Goal: Obtain resource: Download file/media

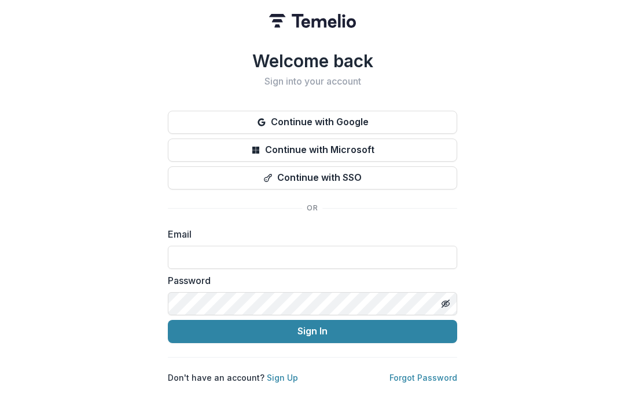
click at [197, 258] on input at bounding box center [312, 256] width 289 height 23
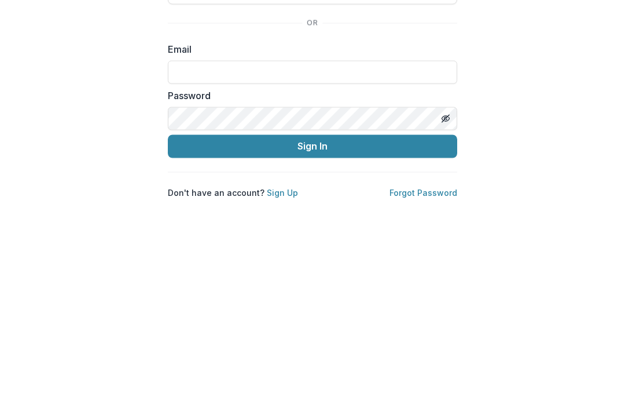
type input "**********"
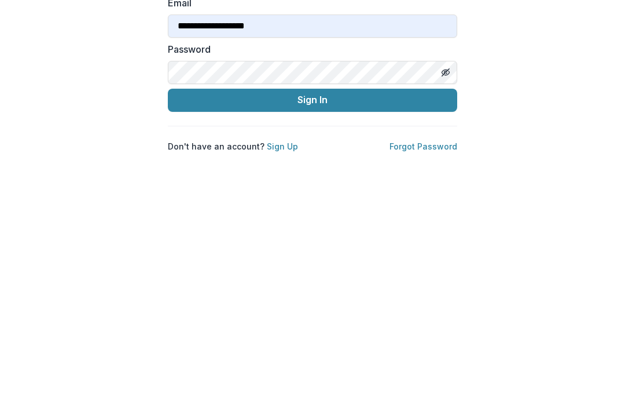
click at [354, 320] on button "Sign In" at bounding box center [312, 331] width 289 height 23
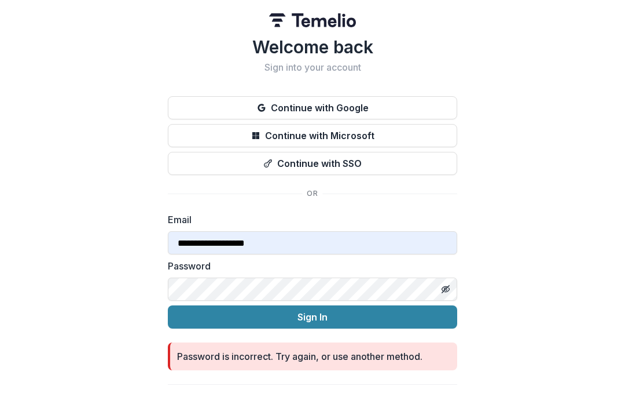
click at [447, 287] on line "Toggle password visibility" at bounding box center [445, 289] width 7 height 7
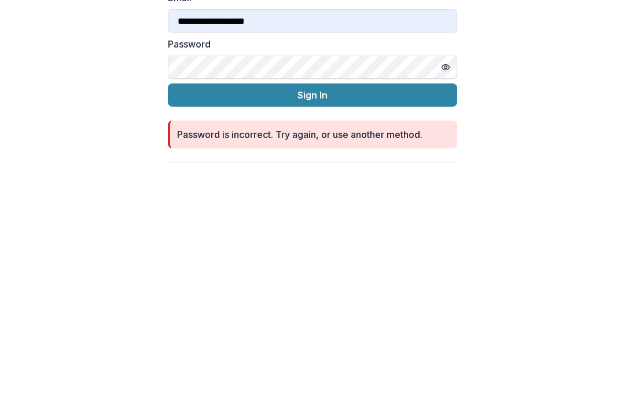
click at [227, 306] on button "Sign In" at bounding box center [312, 317] width 289 height 23
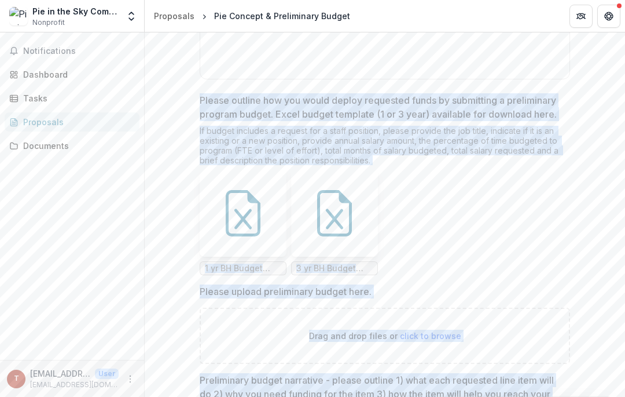
scroll to position [1785, 0]
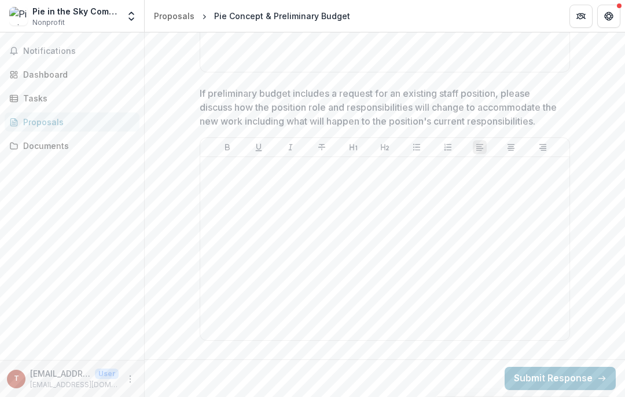
scroll to position [2393, 0]
click at [42, 54] on span "Notifications" at bounding box center [79, 51] width 112 height 10
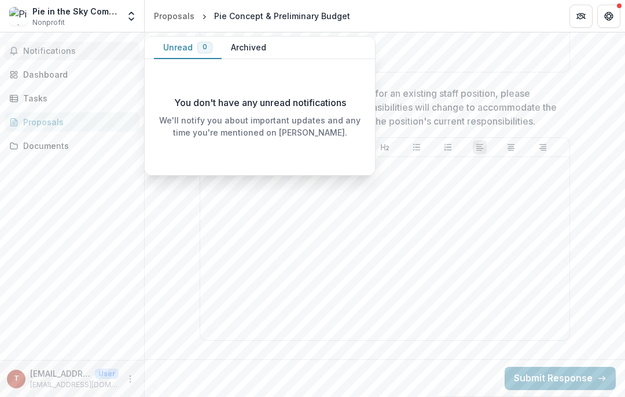
click at [26, 71] on div "Dashboard" at bounding box center [76, 74] width 107 height 12
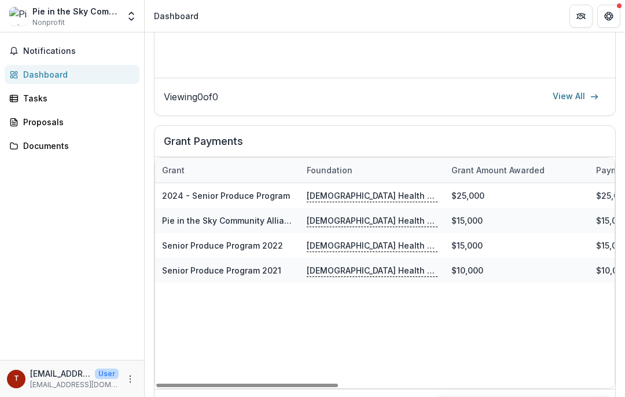
click at [55, 218] on div "Notifications Dashboard Tasks Proposals Documents" at bounding box center [72, 195] width 144 height 327
click at [33, 94] on div "Tasks" at bounding box center [76, 98] width 107 height 12
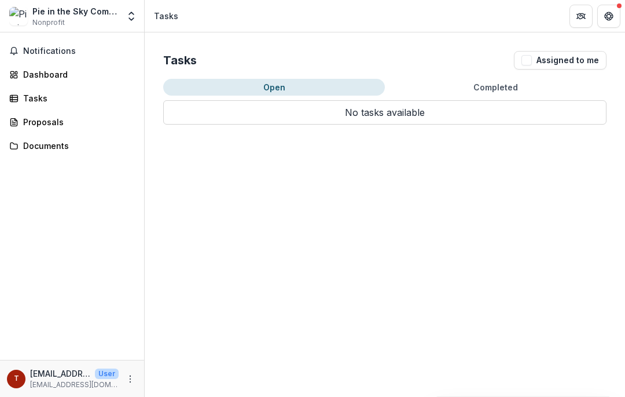
click at [26, 123] on div "Proposals" at bounding box center [76, 122] width 107 height 12
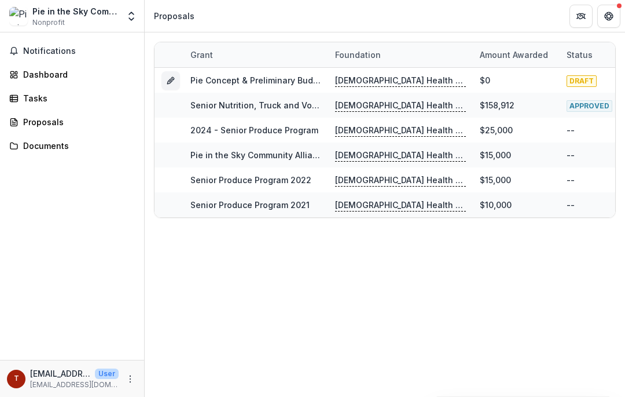
click at [41, 148] on div "Documents" at bounding box center [76, 146] width 107 height 12
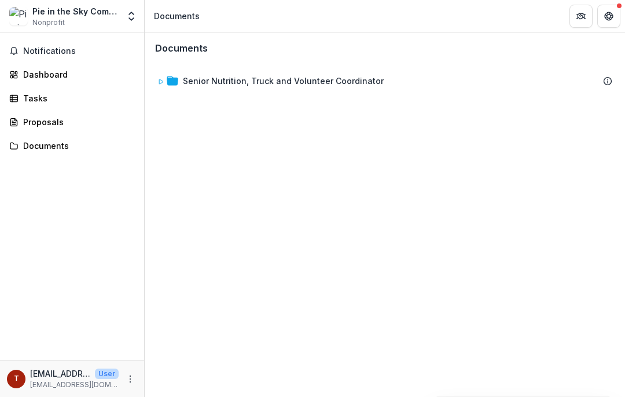
click at [222, 85] on div "Senior Nutrition, Truck and Volunteer Coordinator" at bounding box center [283, 81] width 201 height 12
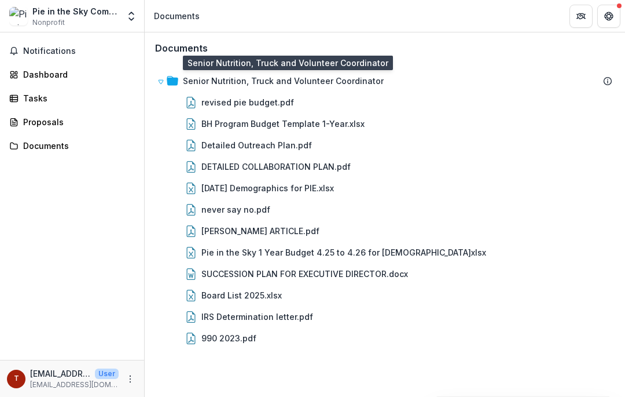
click at [213, 315] on div "IRS Determination letter.pdf" at bounding box center [257, 316] width 112 height 12
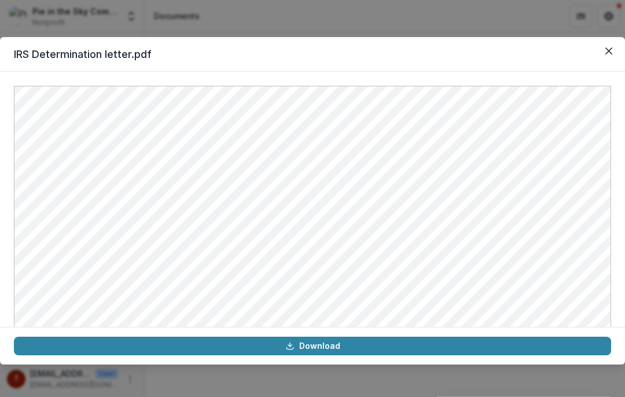
click at [616, 46] on button "Close" at bounding box center [609, 51] width 19 height 19
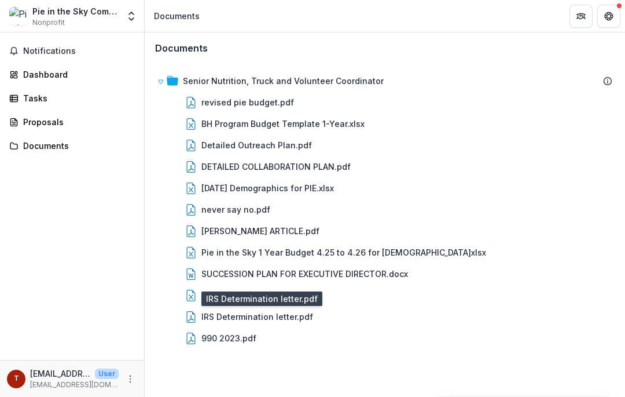
click at [207, 338] on div "990 2023.pdf" at bounding box center [228, 338] width 55 height 12
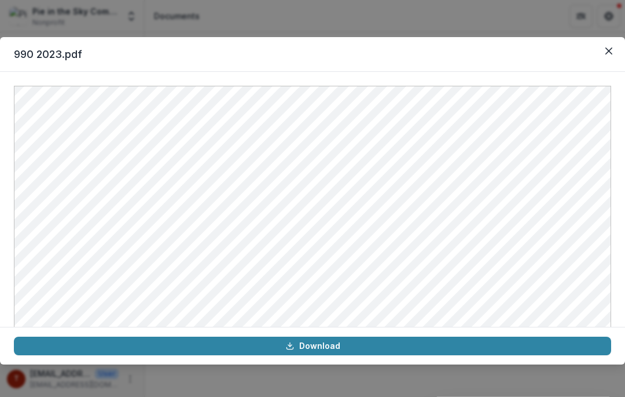
click at [605, 45] on button "Close" at bounding box center [609, 51] width 19 height 19
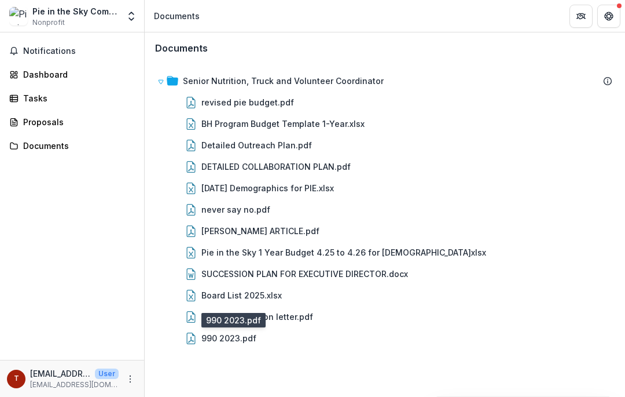
click at [222, 293] on div "Board List 2025.xlsx" at bounding box center [241, 295] width 80 height 12
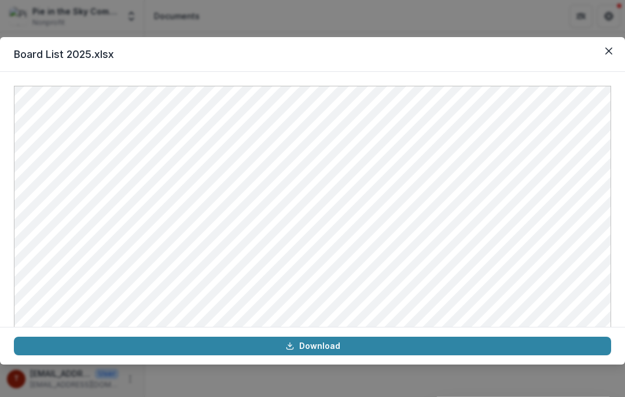
click at [613, 52] on button "Close" at bounding box center [609, 51] width 19 height 19
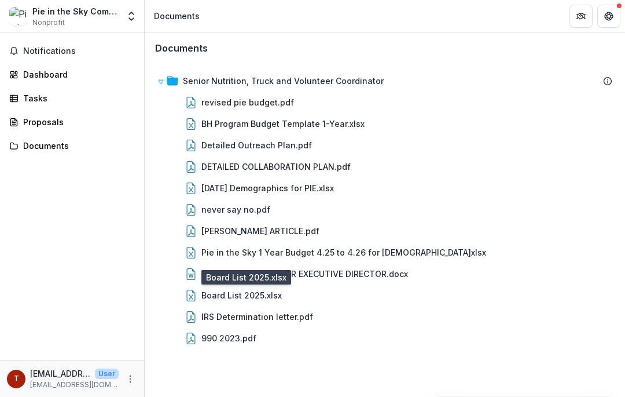
click at [213, 255] on div "Pie in the Sky 1 Year Budget 4.25 to 4.26 for [DEMOGRAPHIC_DATA]xlsx" at bounding box center [343, 252] width 285 height 12
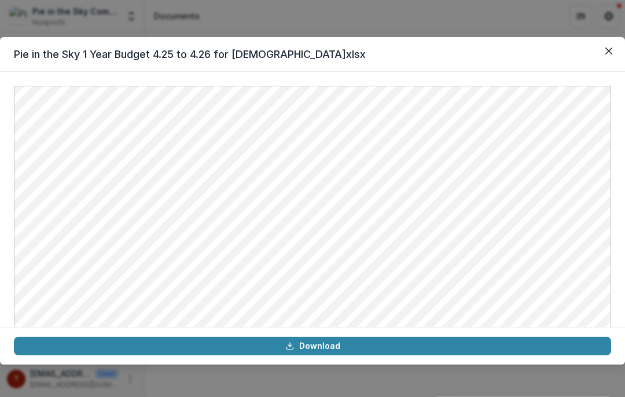
click at [617, 51] on button "Close" at bounding box center [609, 51] width 19 height 19
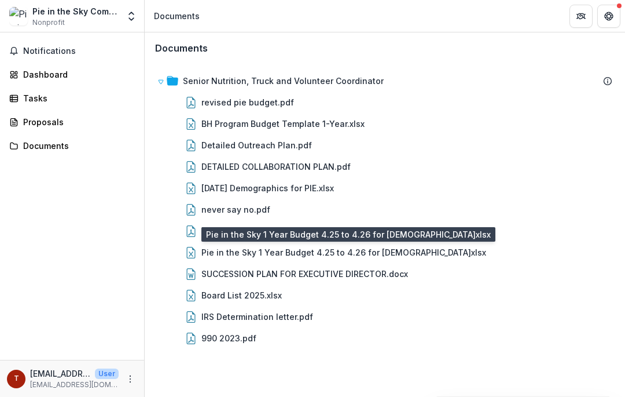
click at [221, 211] on div "never say no.pdf" at bounding box center [235, 209] width 69 height 12
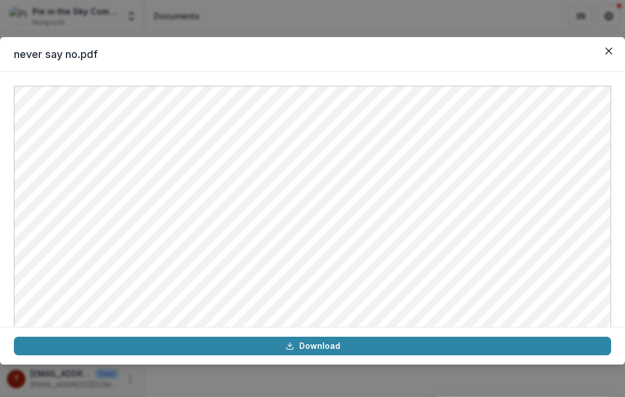
click at [117, 352] on link "Download" at bounding box center [312, 345] width 597 height 19
click at [603, 53] on button "Close" at bounding box center [609, 51] width 19 height 19
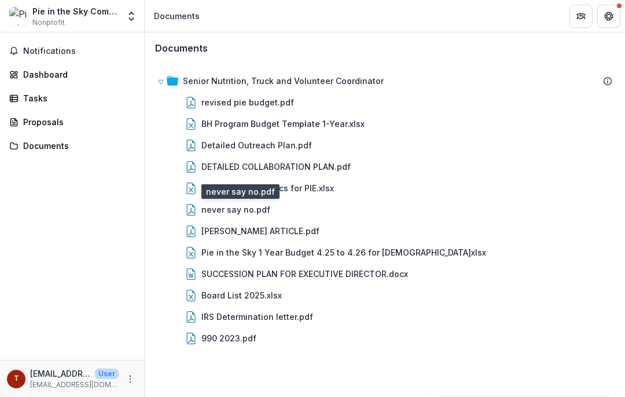
click at [227, 163] on div "DETAILED COLLABORATION PLAN.pdf" at bounding box center [275, 166] width 149 height 12
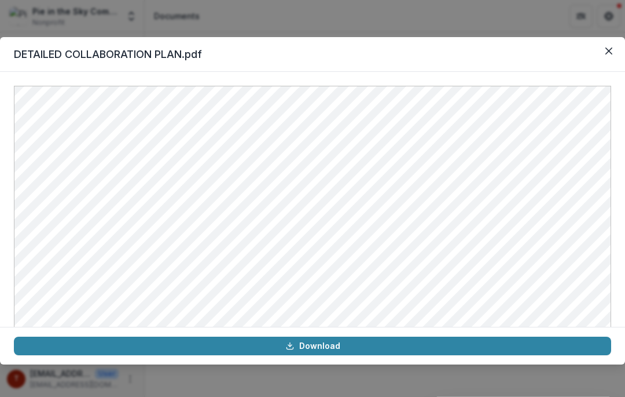
click at [612, 48] on icon "Close" at bounding box center [608, 50] width 7 height 7
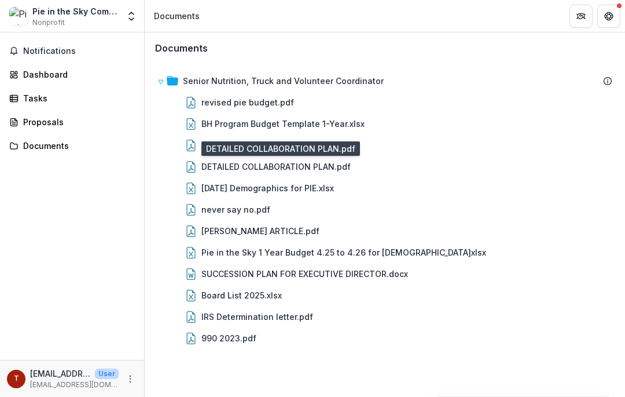
click at [224, 150] on div "Detailed Outreach Plan.pdf" at bounding box center [256, 145] width 111 height 12
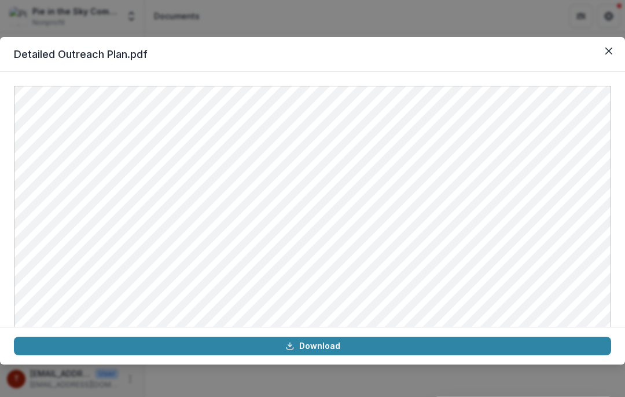
click at [604, 52] on button "Close" at bounding box center [609, 51] width 19 height 19
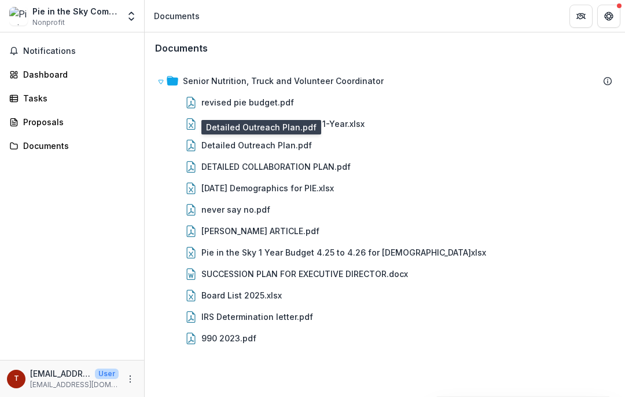
click at [213, 102] on div "revised pie budget.pdf" at bounding box center [247, 102] width 93 height 12
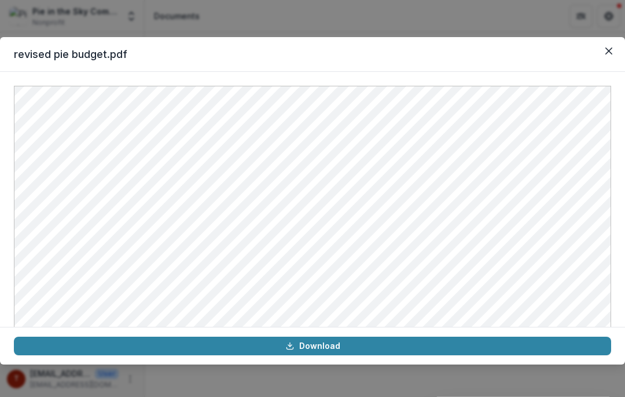
click at [609, 42] on button "Close" at bounding box center [609, 51] width 19 height 19
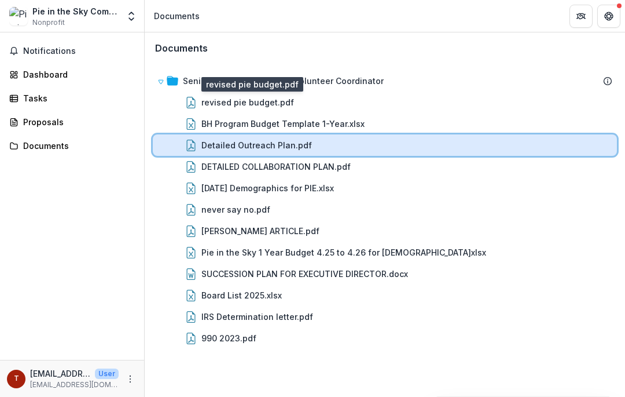
click at [471, 152] on div "Detailed Outreach Plan.pdf" at bounding box center [385, 144] width 464 height 21
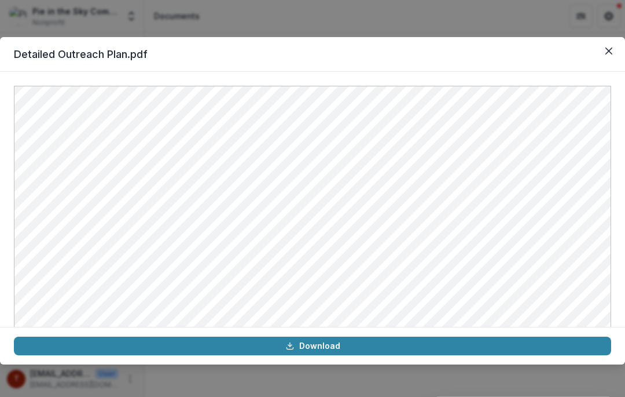
click at [611, 48] on icon "Close" at bounding box center [608, 50] width 7 height 7
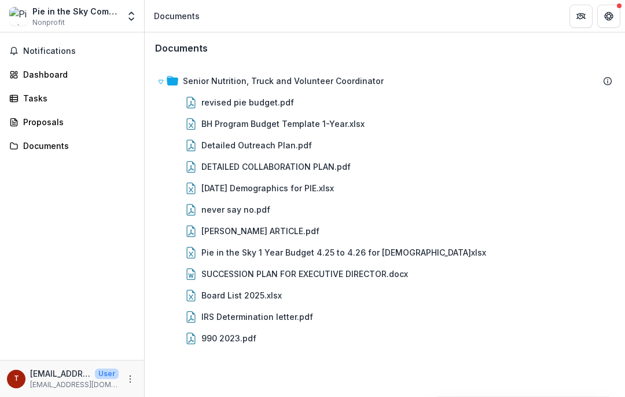
click at [212, 276] on div "SUCCESSION PLAN FOR EXECUTIVE DIRECTOR.docx" at bounding box center [304, 273] width 207 height 12
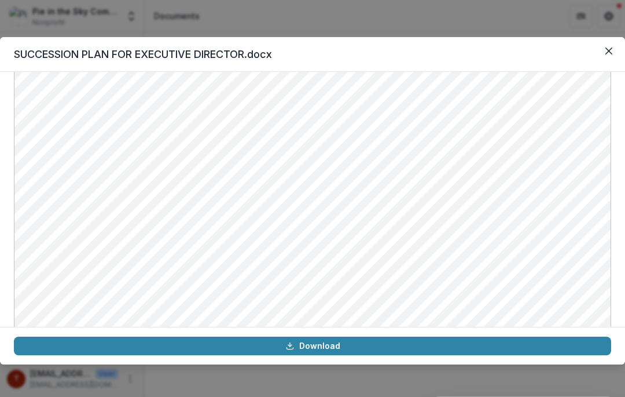
scroll to position [170, 0]
click at [315, 348] on link "Download" at bounding box center [312, 345] width 597 height 19
click at [604, 51] on button "Close" at bounding box center [609, 51] width 19 height 19
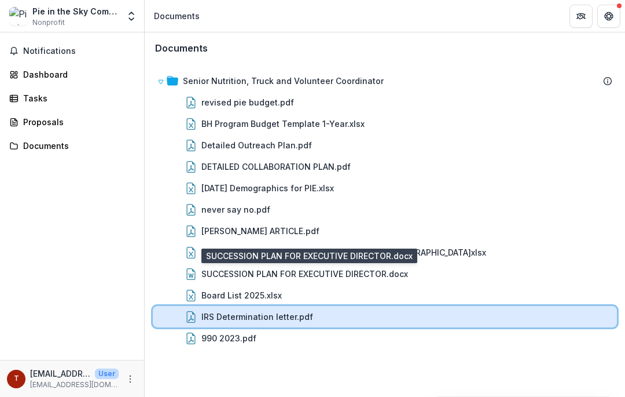
click at [197, 314] on div "IRS Determination letter.pdf" at bounding box center [393, 316] width 439 height 12
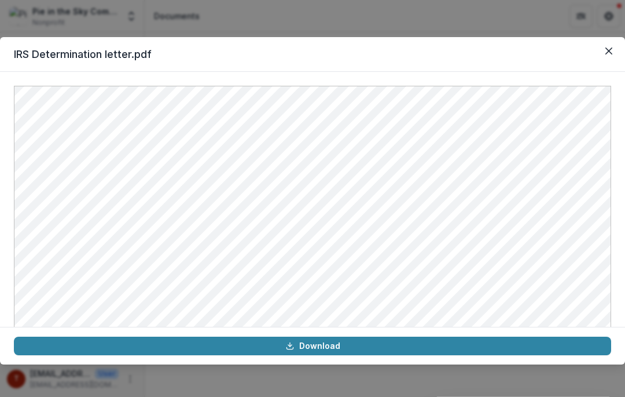
scroll to position [0, 0]
click at [614, 51] on button "Close" at bounding box center [609, 51] width 19 height 19
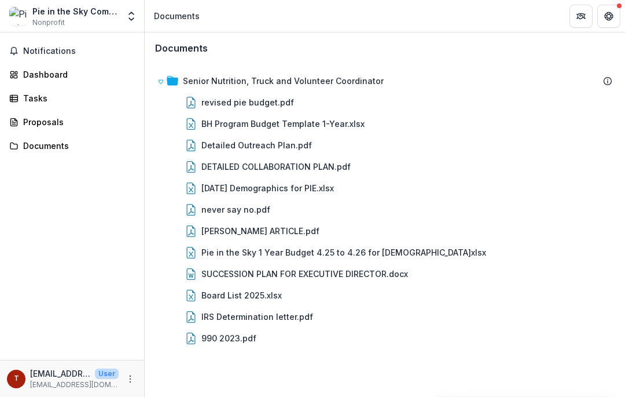
click at [210, 289] on div "Board List 2025.xlsx" at bounding box center [241, 295] width 80 height 12
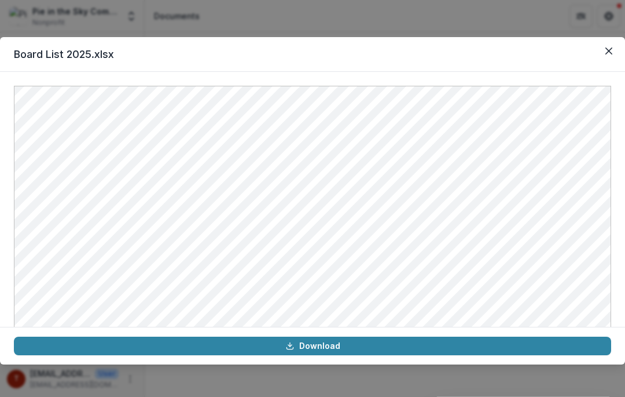
click at [603, 42] on button "Close" at bounding box center [609, 51] width 19 height 19
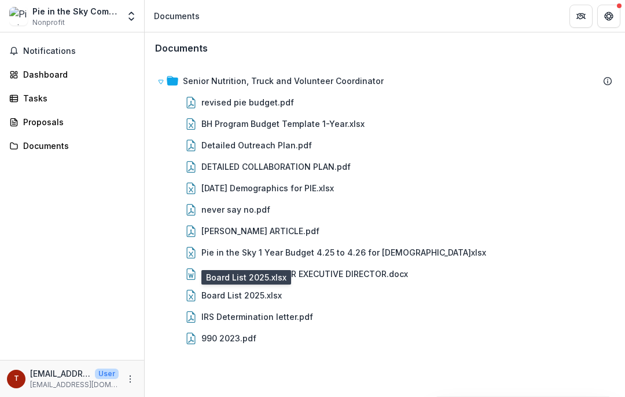
click at [212, 232] on div "[PERSON_NAME] ARTICLE.pdf" at bounding box center [260, 231] width 118 height 12
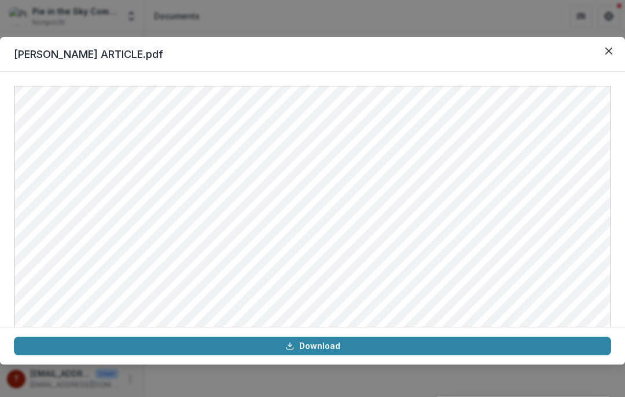
click at [611, 46] on button "Close" at bounding box center [609, 51] width 19 height 19
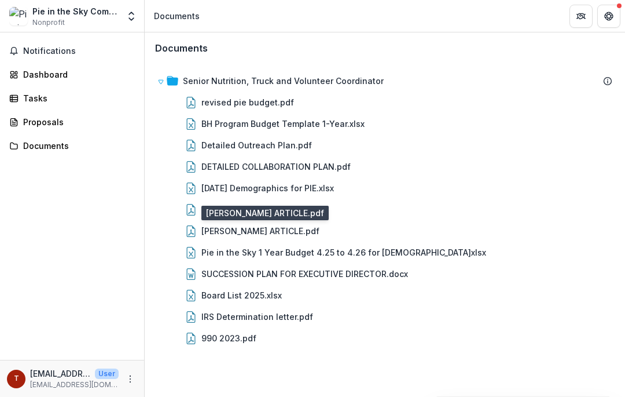
click at [226, 183] on div "[DATE] Demographics for PIE.xlsx" at bounding box center [267, 188] width 133 height 12
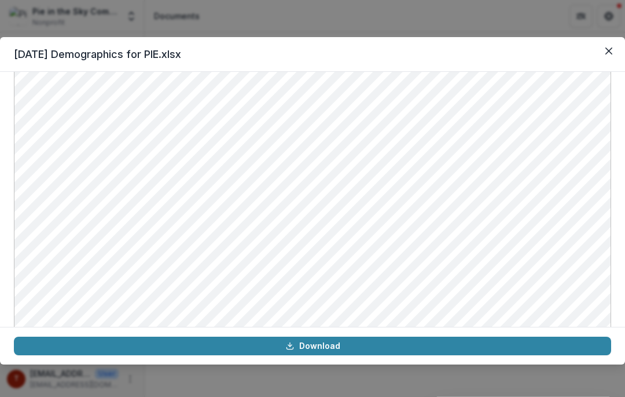
scroll to position [55, 0]
click at [607, 42] on button "Close" at bounding box center [609, 51] width 19 height 19
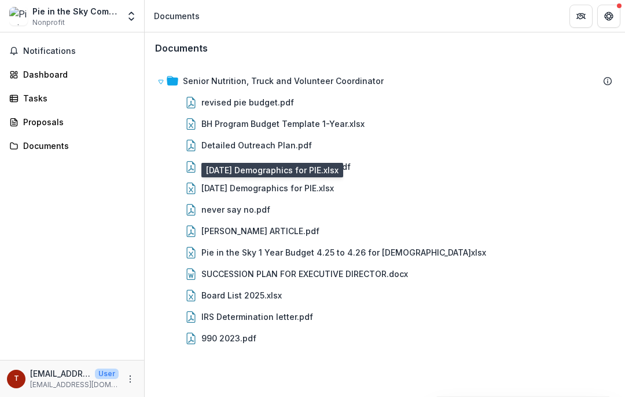
click at [220, 142] on div "Detailed Outreach Plan.pdf" at bounding box center [256, 145] width 111 height 12
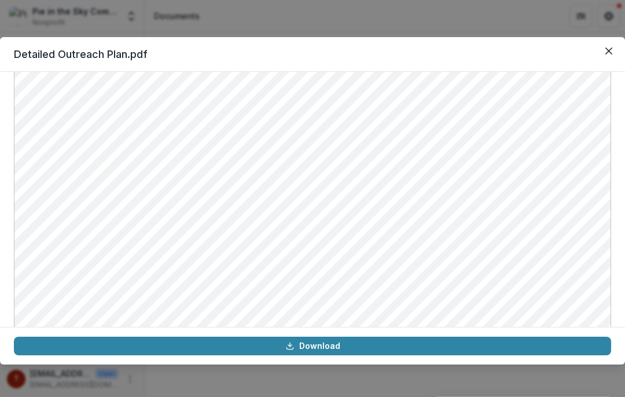
scroll to position [486, 0]
click at [608, 47] on button "Close" at bounding box center [609, 51] width 19 height 19
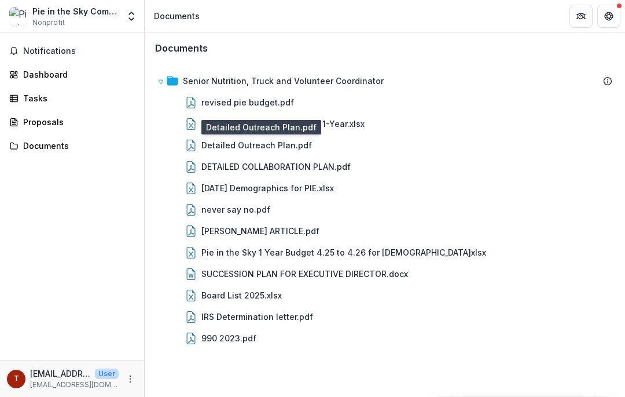
click at [238, 100] on div "revised pie budget.pdf" at bounding box center [247, 102] width 93 height 12
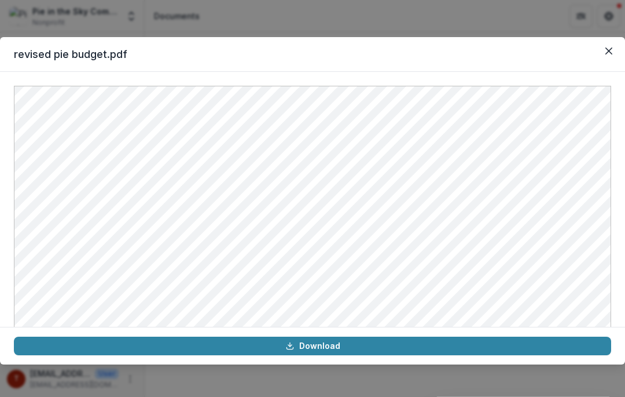
click at [616, 50] on button "Close" at bounding box center [609, 51] width 19 height 19
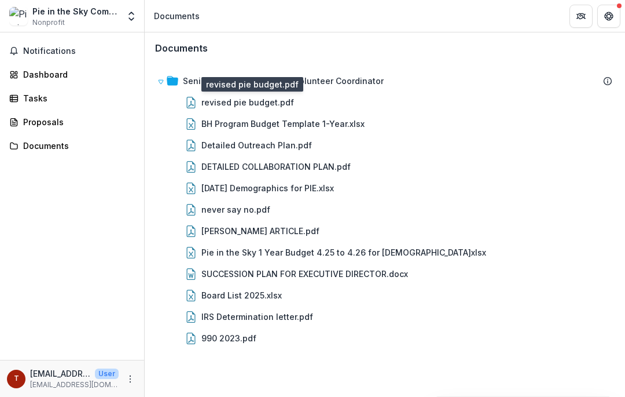
click at [142, 232] on div "Notifications Dashboard Tasks Proposals Documents" at bounding box center [72, 195] width 144 height 327
click at [211, 64] on div "Senior Nutrition, Truck and Volunteer Coordinator revised pie budget.pdf BH Pro…" at bounding box center [385, 209] width 478 height 292
click at [192, 79] on div "Senior Nutrition, Truck and Volunteer Coordinator" at bounding box center [283, 81] width 201 height 12
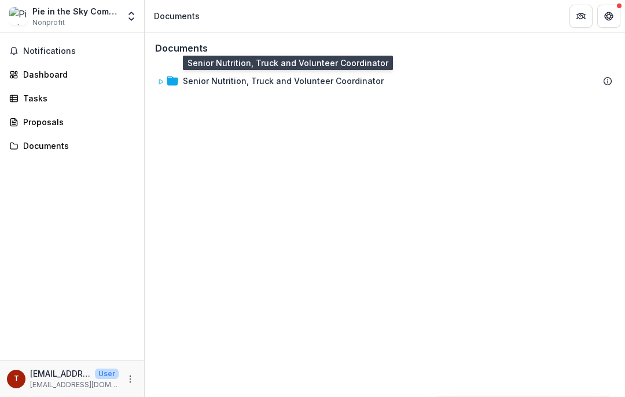
click at [170, 277] on div "Documents Senior Nutrition, Truck and Volunteer Coordinator To pick up a dragga…" at bounding box center [385, 214] width 480 height 364
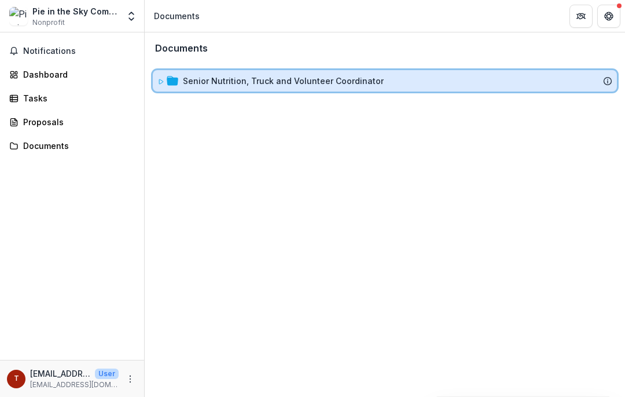
click at [163, 82] on icon at bounding box center [160, 81] width 7 height 7
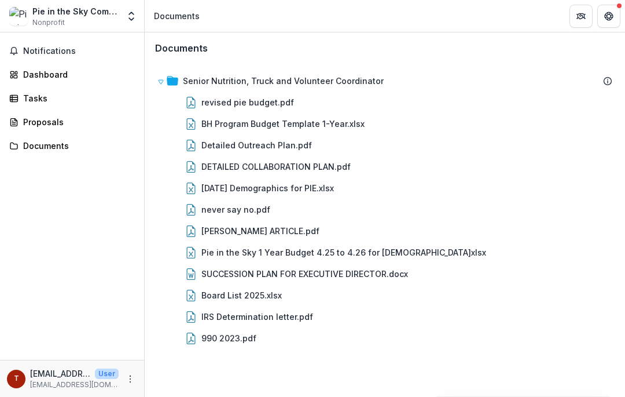
click at [234, 102] on div "revised pie budget.pdf" at bounding box center [247, 102] width 93 height 12
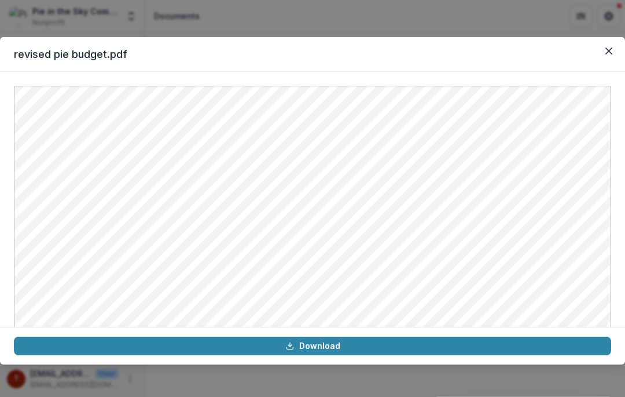
click at [157, 340] on link "Download" at bounding box center [312, 345] width 597 height 19
click at [603, 53] on button "Close" at bounding box center [609, 51] width 19 height 19
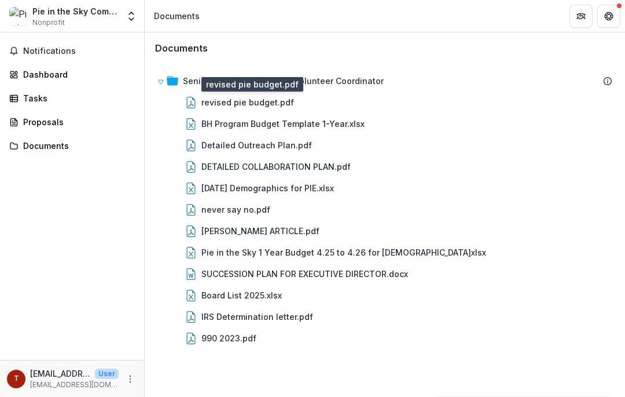
click at [205, 249] on div "Pie in the Sky 1 Year Budget 4.25 to 4.26 for [DEMOGRAPHIC_DATA]xlsx" at bounding box center [343, 252] width 285 height 12
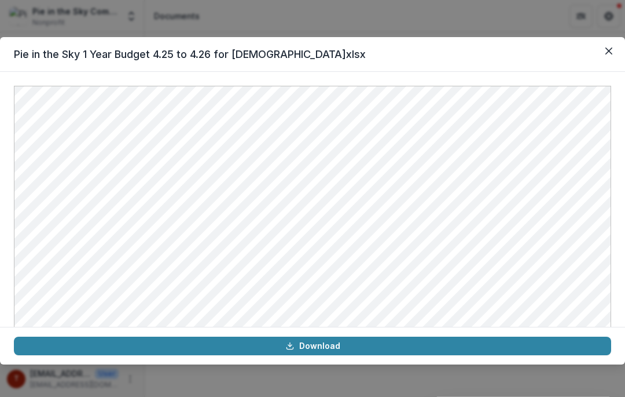
click at [605, 45] on button "Close" at bounding box center [609, 51] width 19 height 19
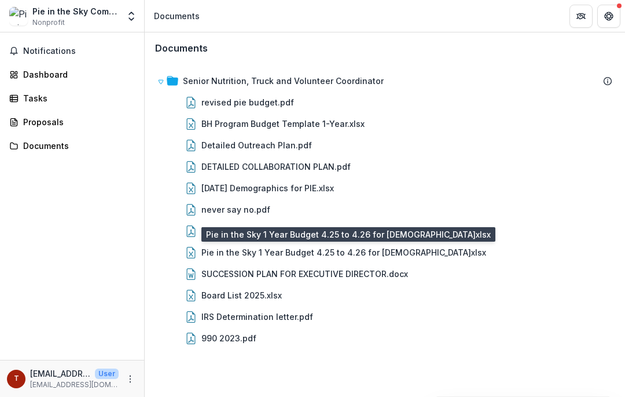
click at [237, 123] on div "BH Program Budget Template 1-Year.xlsx" at bounding box center [282, 124] width 163 height 12
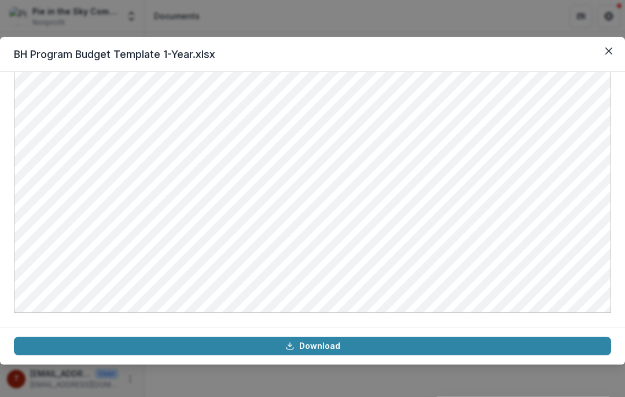
scroll to position [234, 0]
click at [233, 351] on link "Download" at bounding box center [312, 345] width 597 height 19
click at [621, 41] on header "BH Program Budget Template 1-Year.xlsx" at bounding box center [312, 54] width 625 height 35
click at [601, 47] on button "Close" at bounding box center [609, 51] width 19 height 19
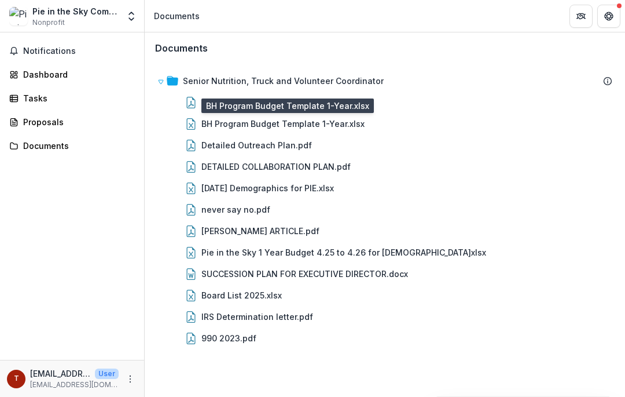
click at [39, 140] on div "Documents" at bounding box center [76, 146] width 107 height 12
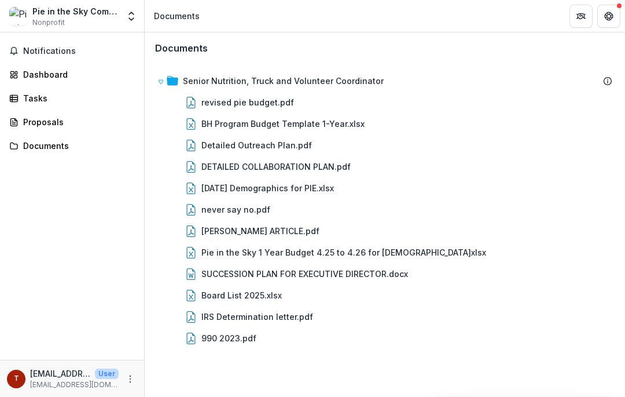
click at [30, 118] on div "Proposals" at bounding box center [76, 122] width 107 height 12
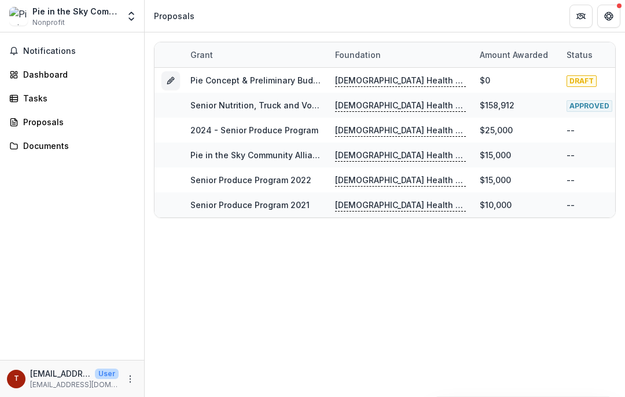
click at [24, 93] on div "Tasks" at bounding box center [76, 98] width 107 height 12
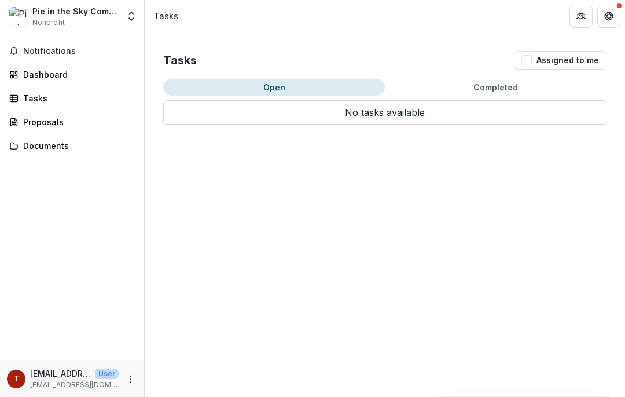
click at [34, 74] on div "Dashboard" at bounding box center [76, 74] width 107 height 12
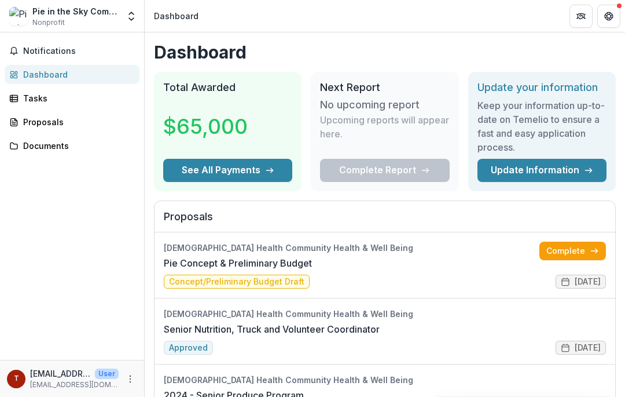
click at [22, 93] on link "Tasks" at bounding box center [72, 98] width 135 height 19
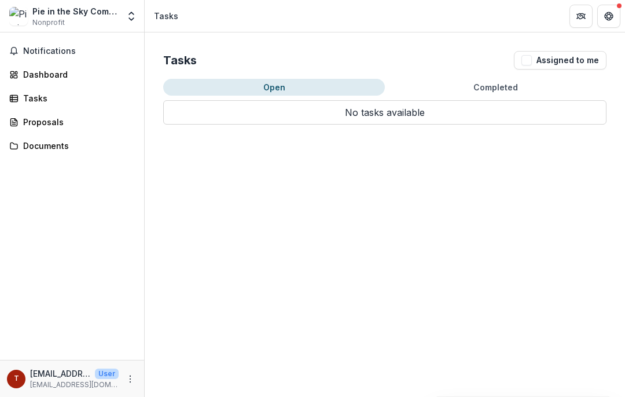
click at [40, 124] on div "Proposals" at bounding box center [76, 122] width 107 height 12
